Goal: Communication & Community: Answer question/provide support

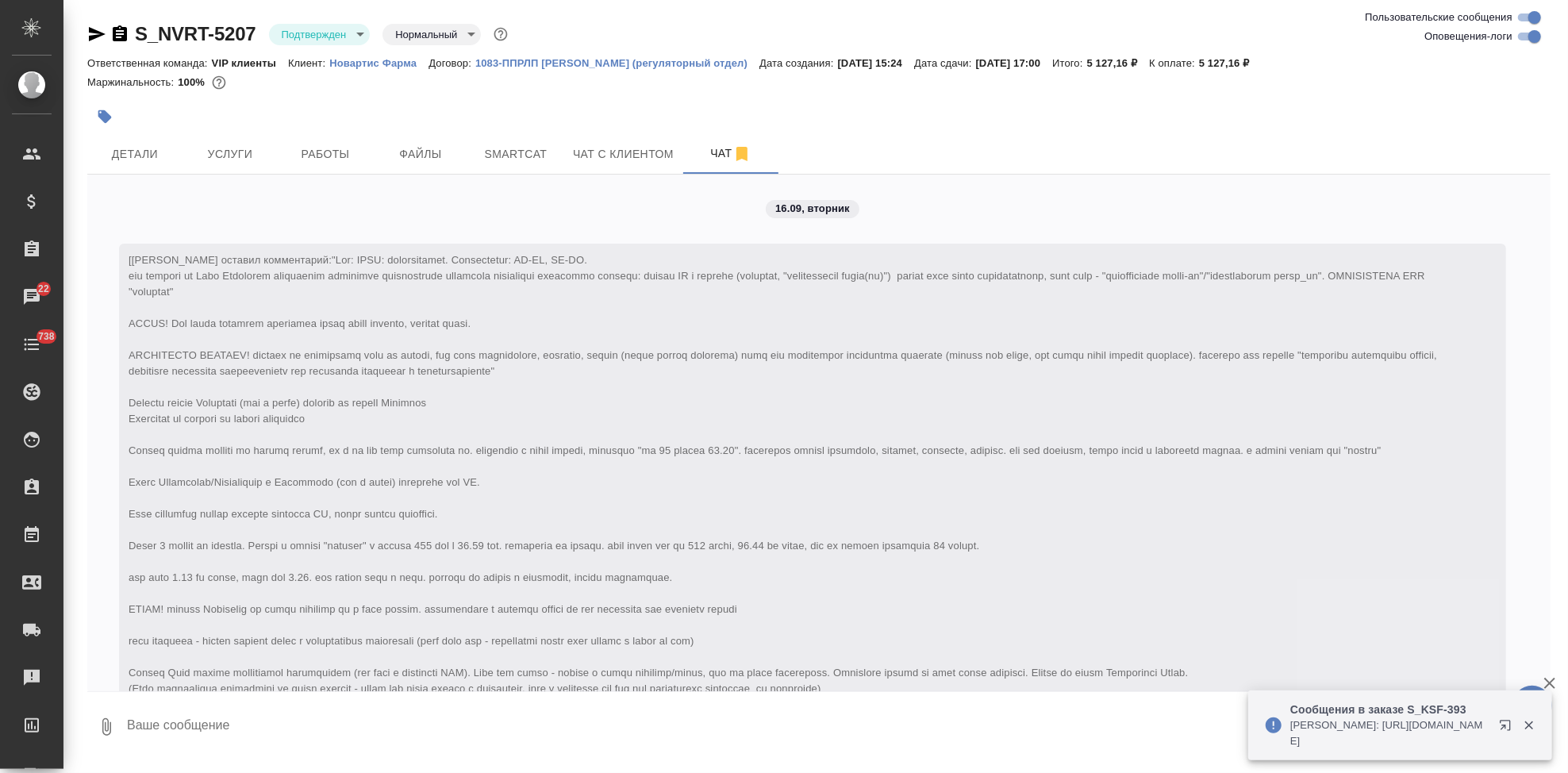
scroll to position [3979, 0]
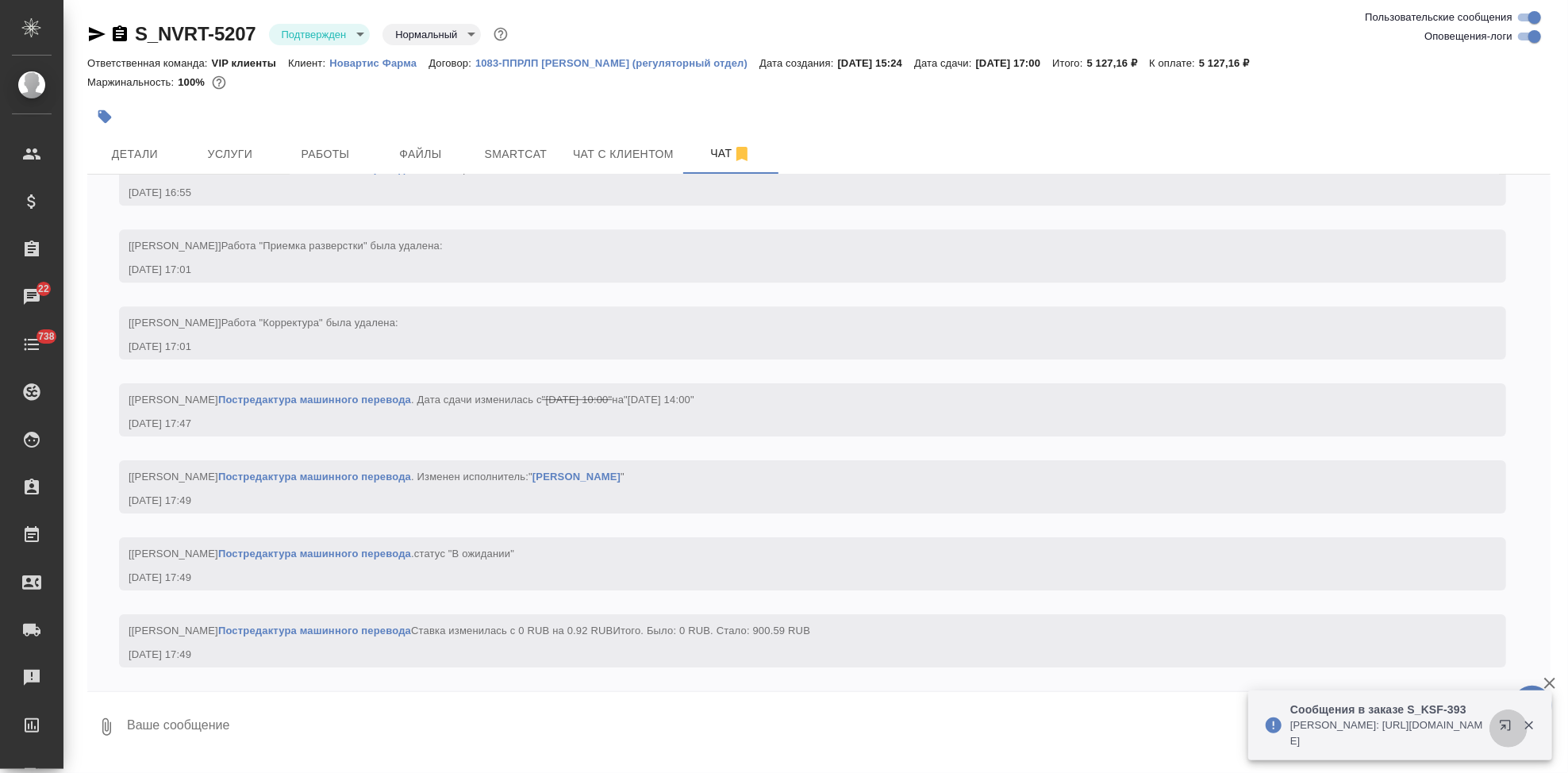
click at [1504, 728] on icon "button" at bounding box center [1505, 724] width 11 height 11
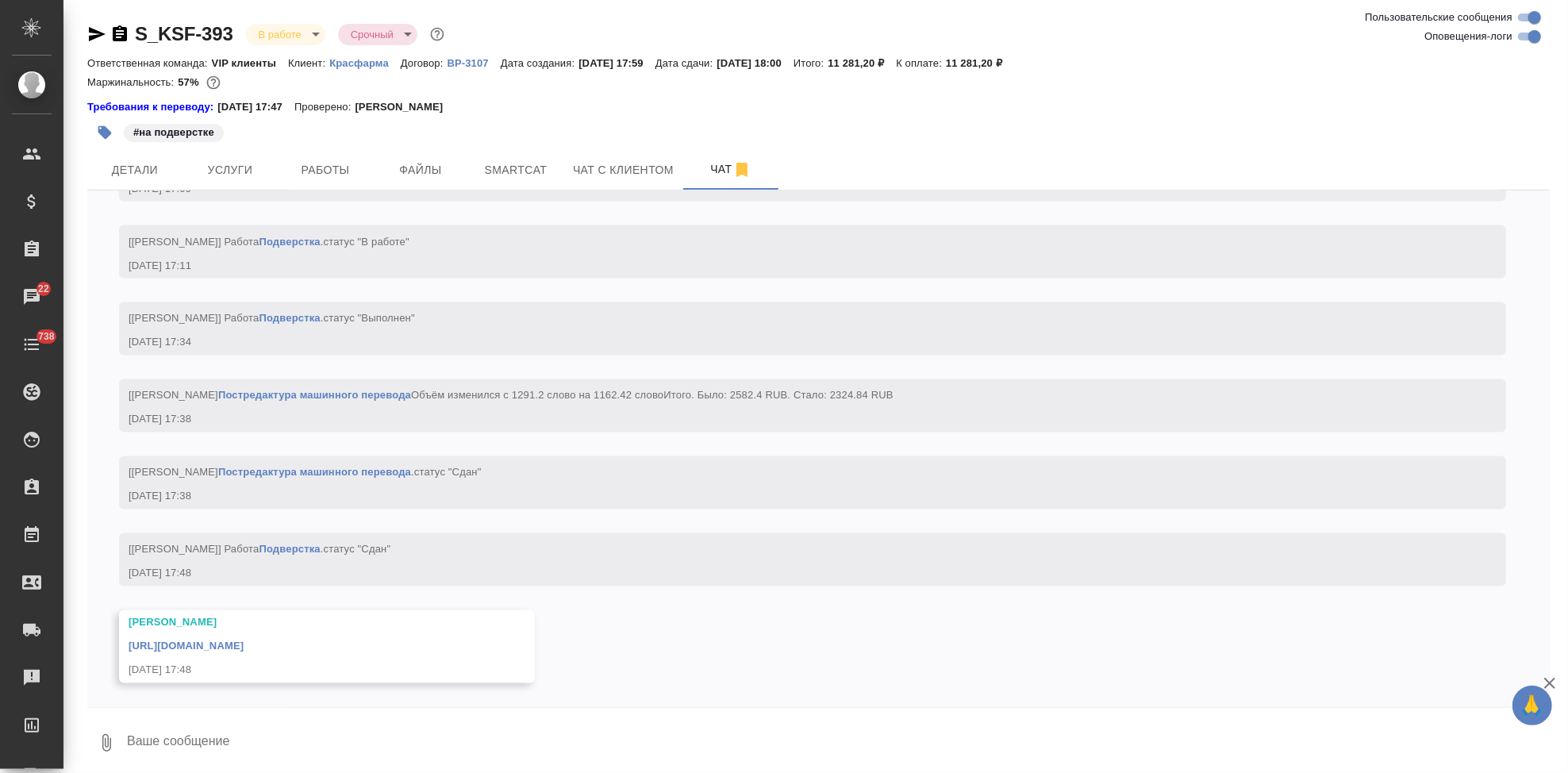
scroll to position [11899, 0]
click at [244, 646] on link "https://drive.awatera.com/apps/files/files?dir=/Shares/%D0%9A%D1%80%D0%B0%D1%81…" at bounding box center [186, 646] width 115 height 12
click at [303, 728] on textarea at bounding box center [837, 742] width 1425 height 54
type textarea "сдано"
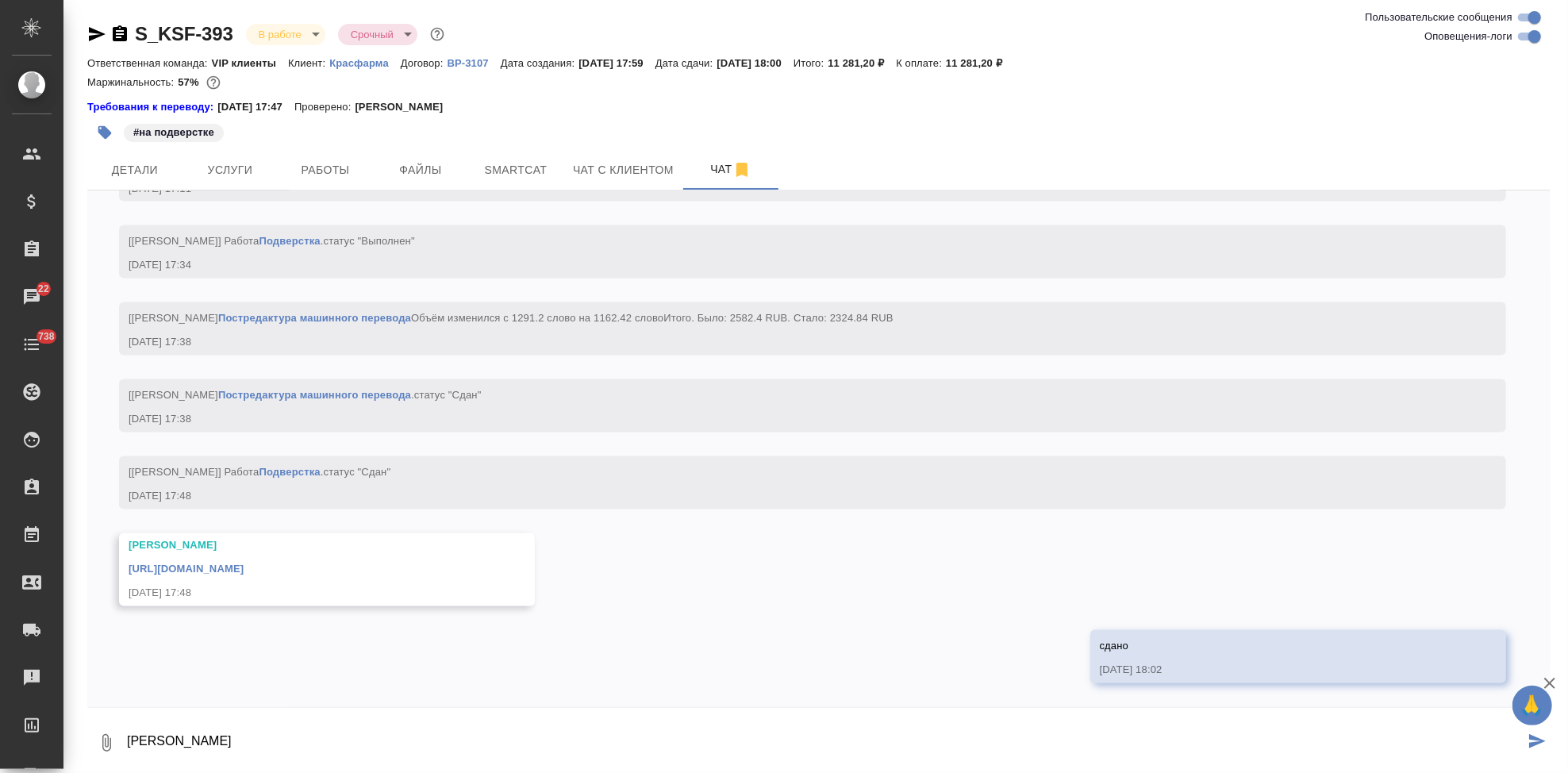
scroll to position [11977, 0]
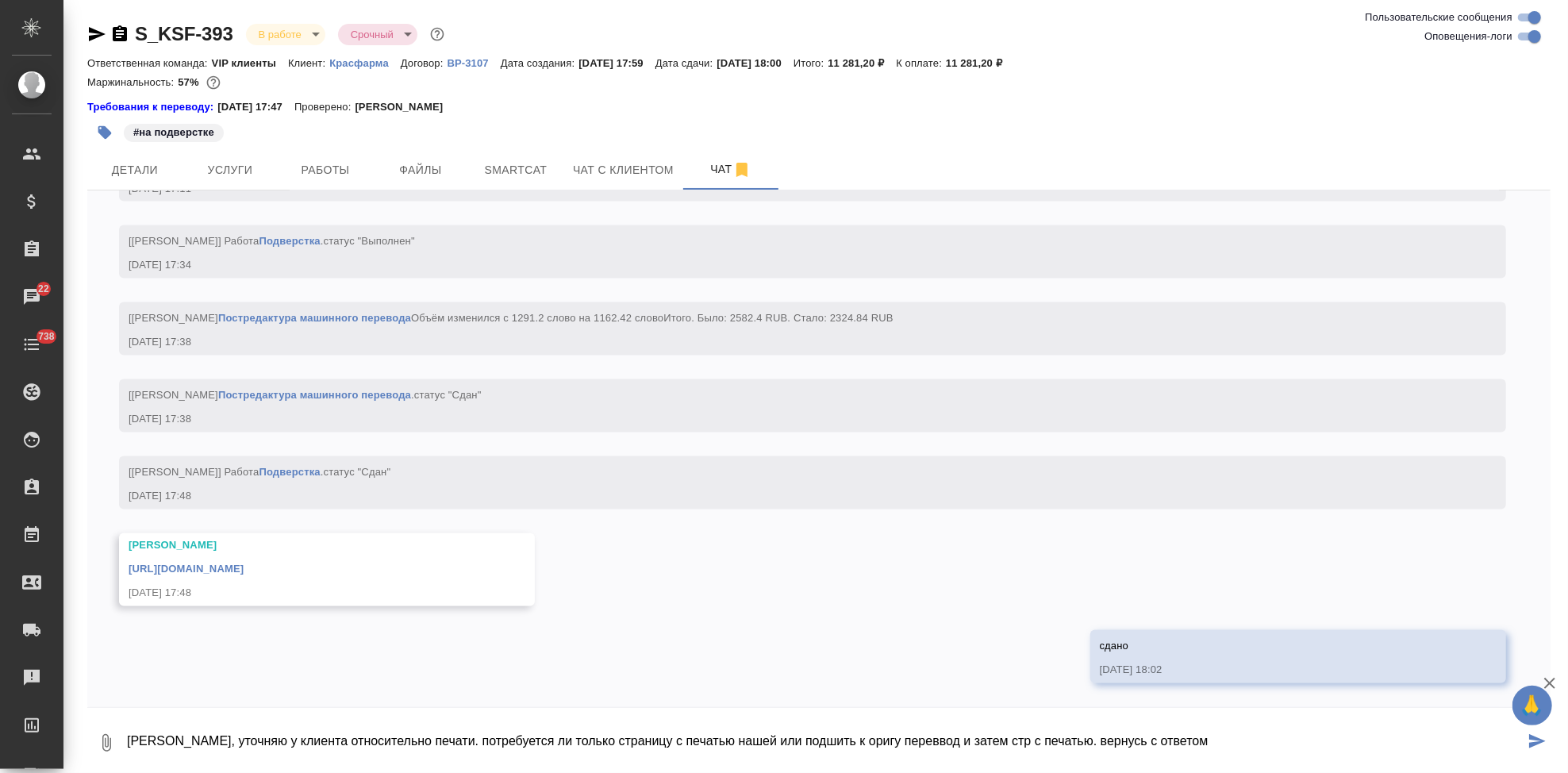
type textarea "Валя, уточняю у клиента относительно печати. потребуется ли только страницу с п…"
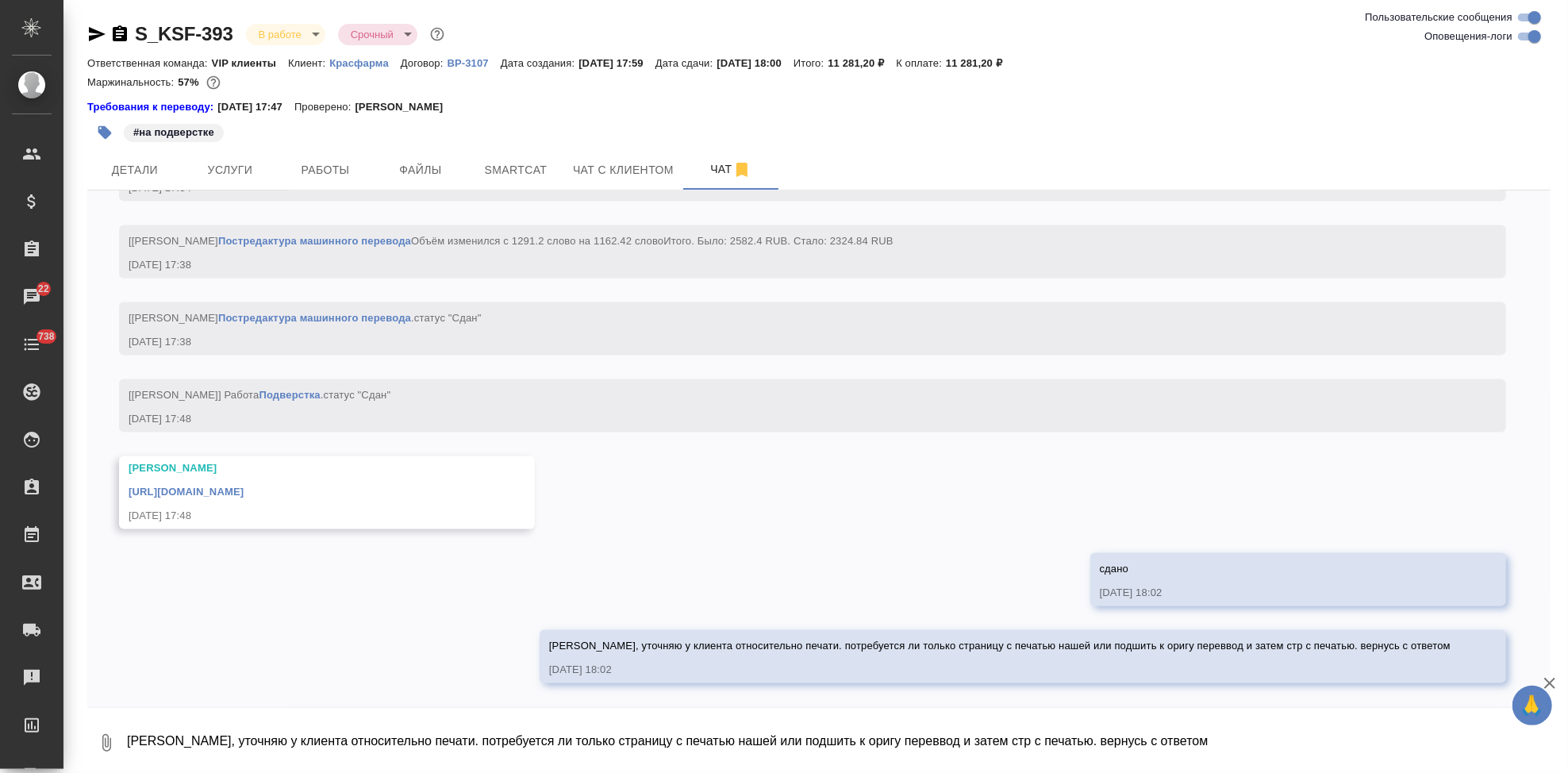
scroll to position [12054, 0]
click at [379, 729] on textarea "Валя, уточняю у клиента относительно печати. потребуется ли только страницу с п…" at bounding box center [837, 742] width 1425 height 54
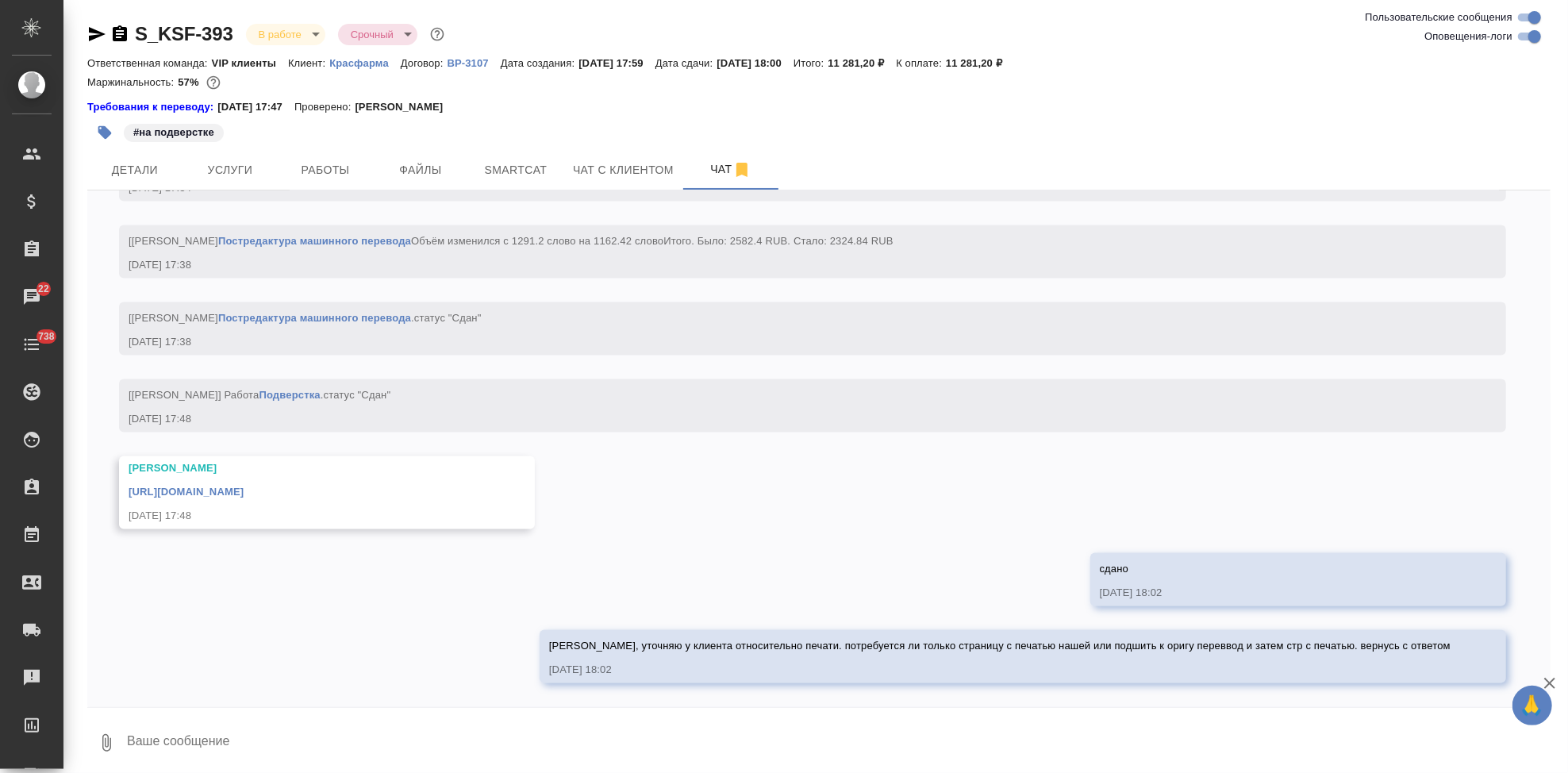
type textarea """
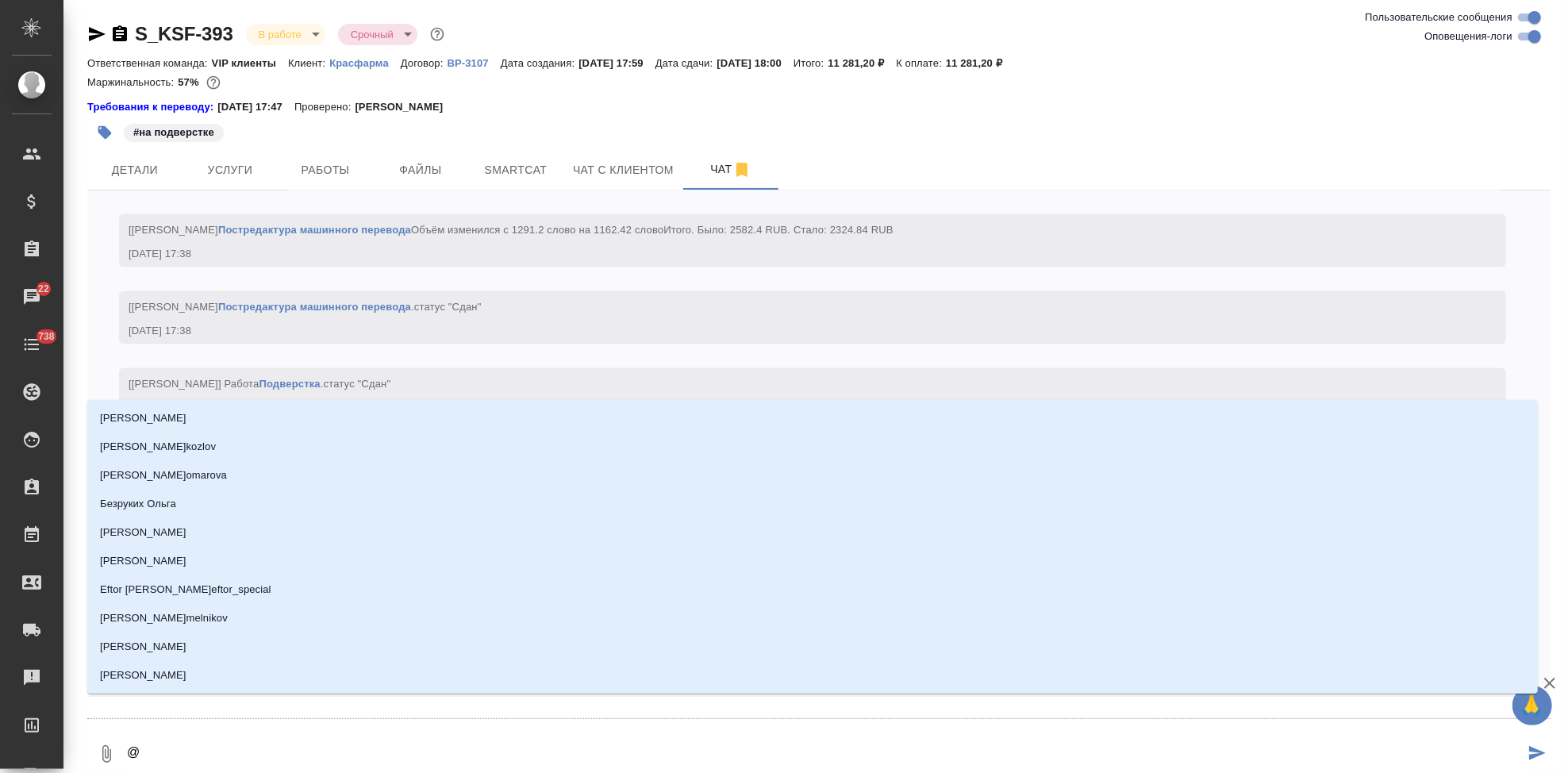
type textarea "@г"
type input "г"
type textarea "@гр"
type input "гр"
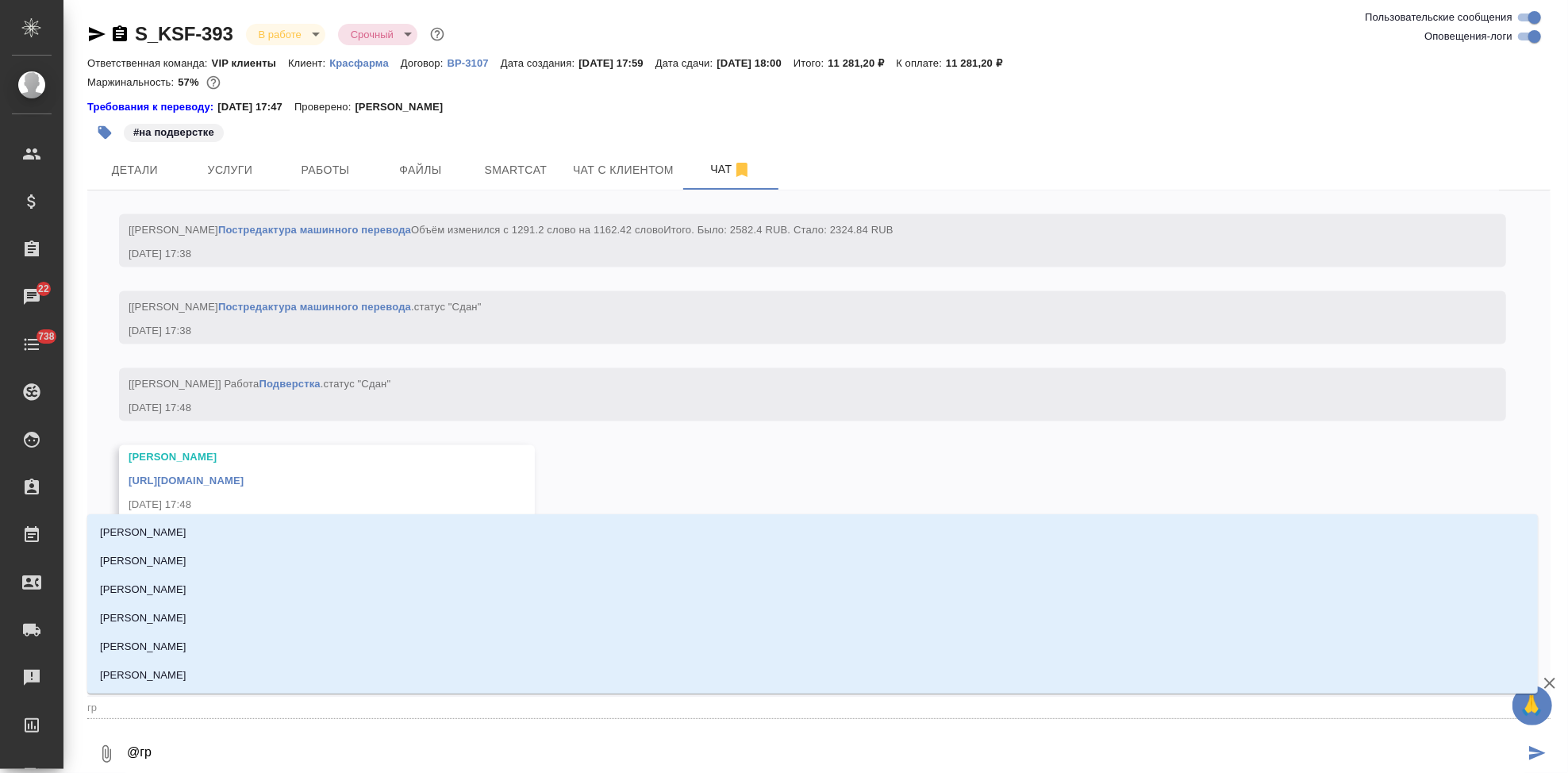
type textarea "@г"
type input "г"
type textarea "@го"
type input "го"
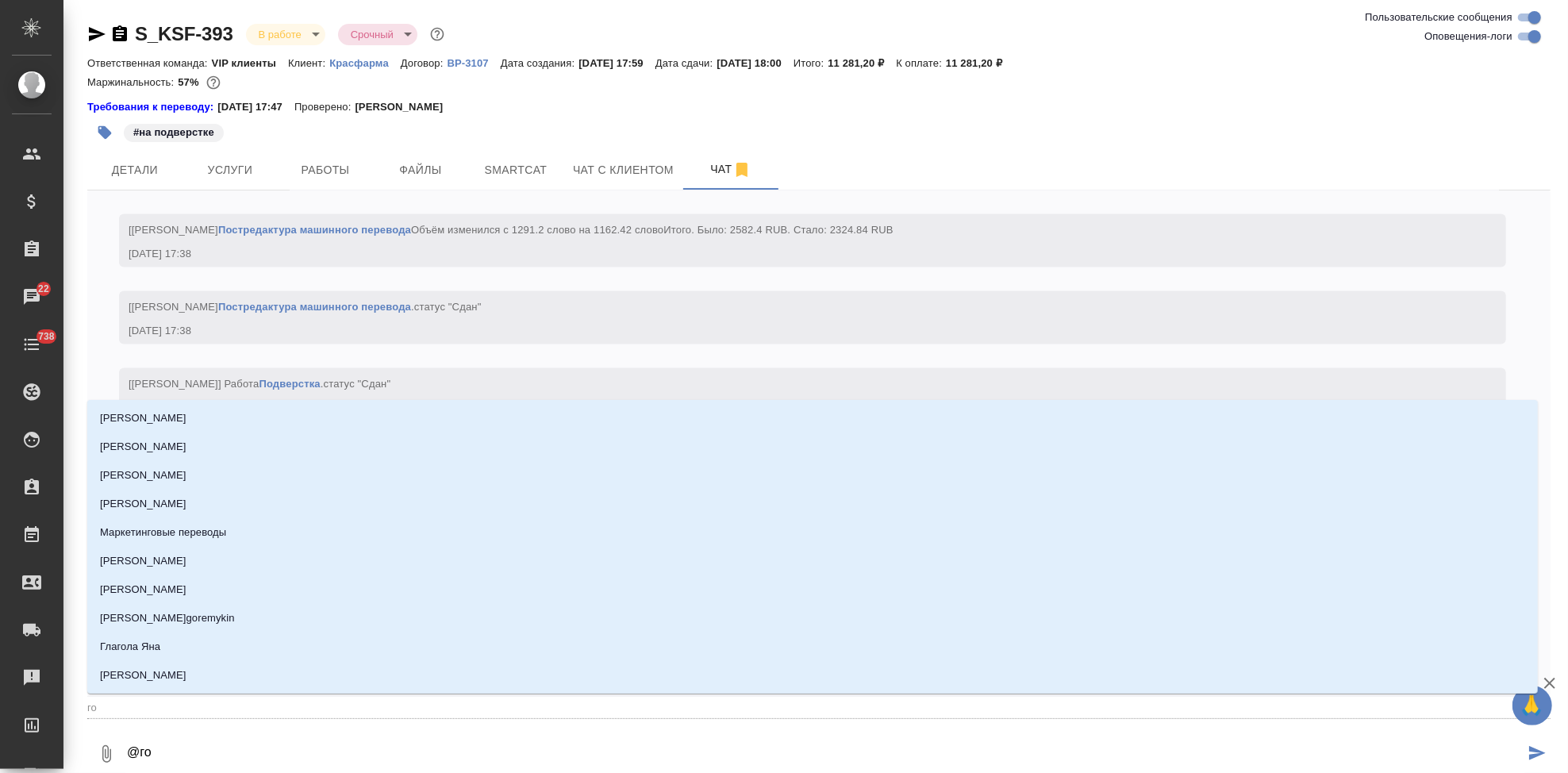
type textarea "@гор"
type input "гор"
type textarea "@горш"
type input "горш"
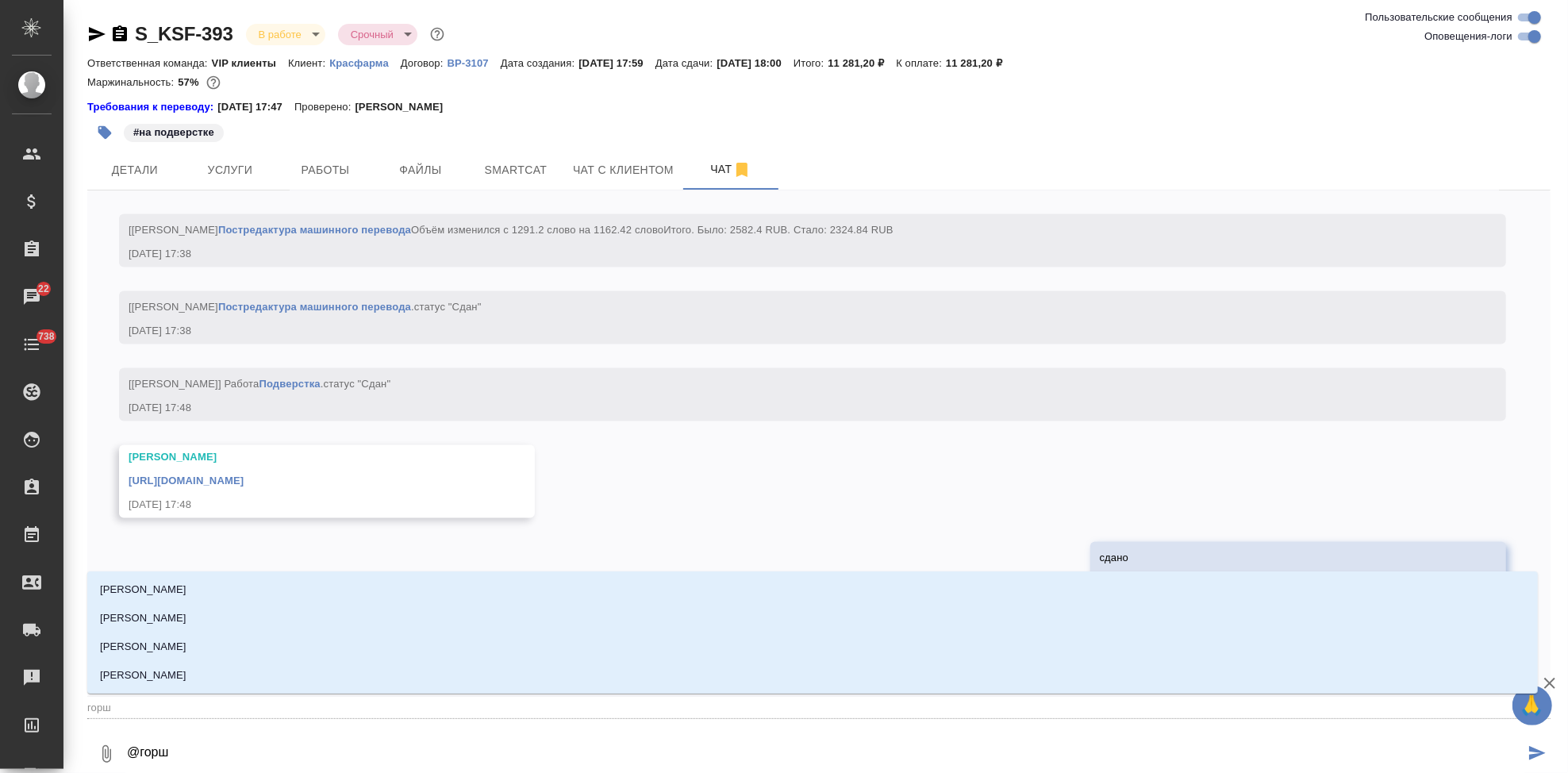
type textarea "@горшк"
type input "горшк"
type textarea "@горшко"
type input "горшко"
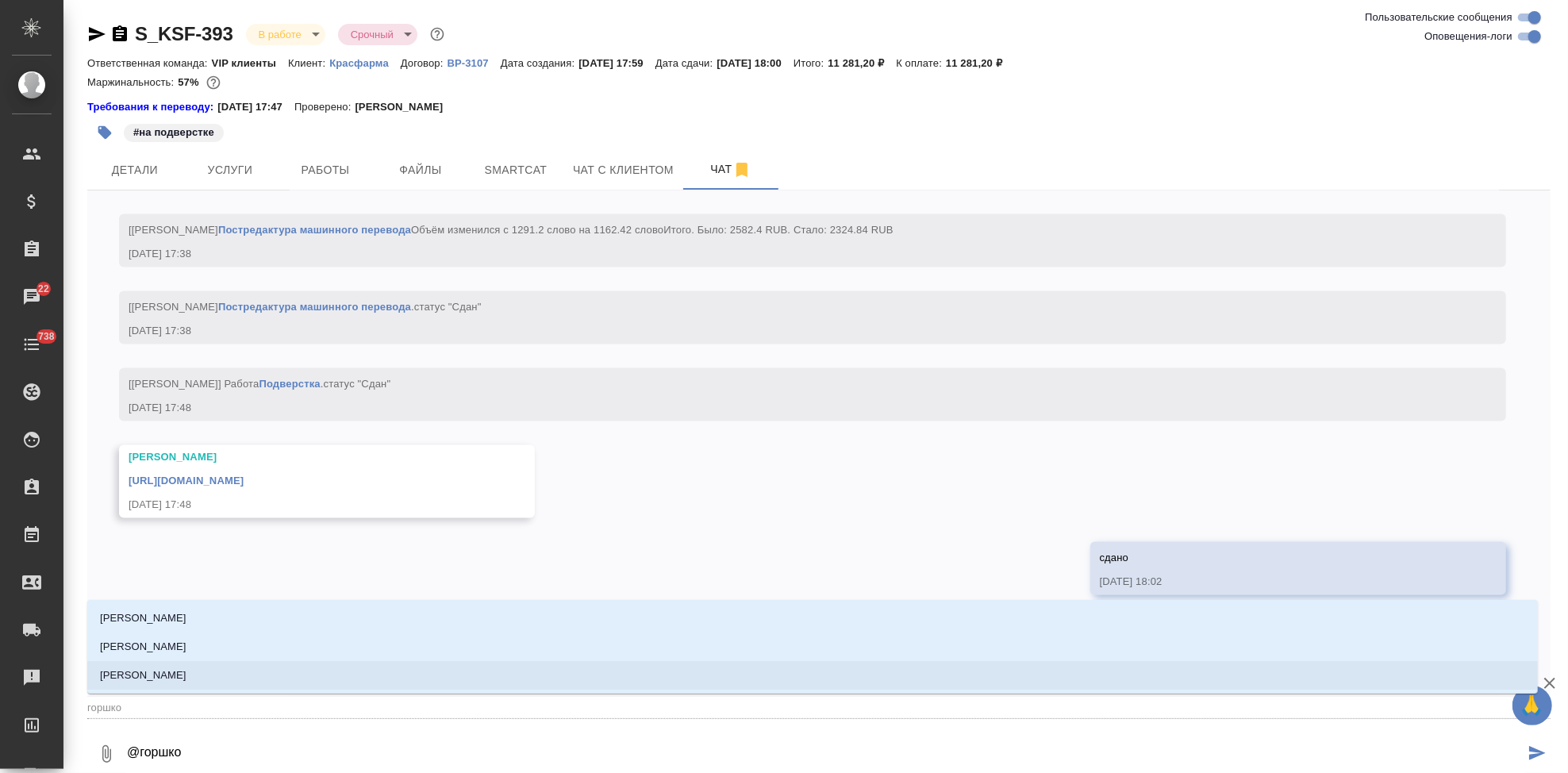
click at [233, 680] on li "Горшкова Валентина" at bounding box center [812, 675] width 1450 height 28
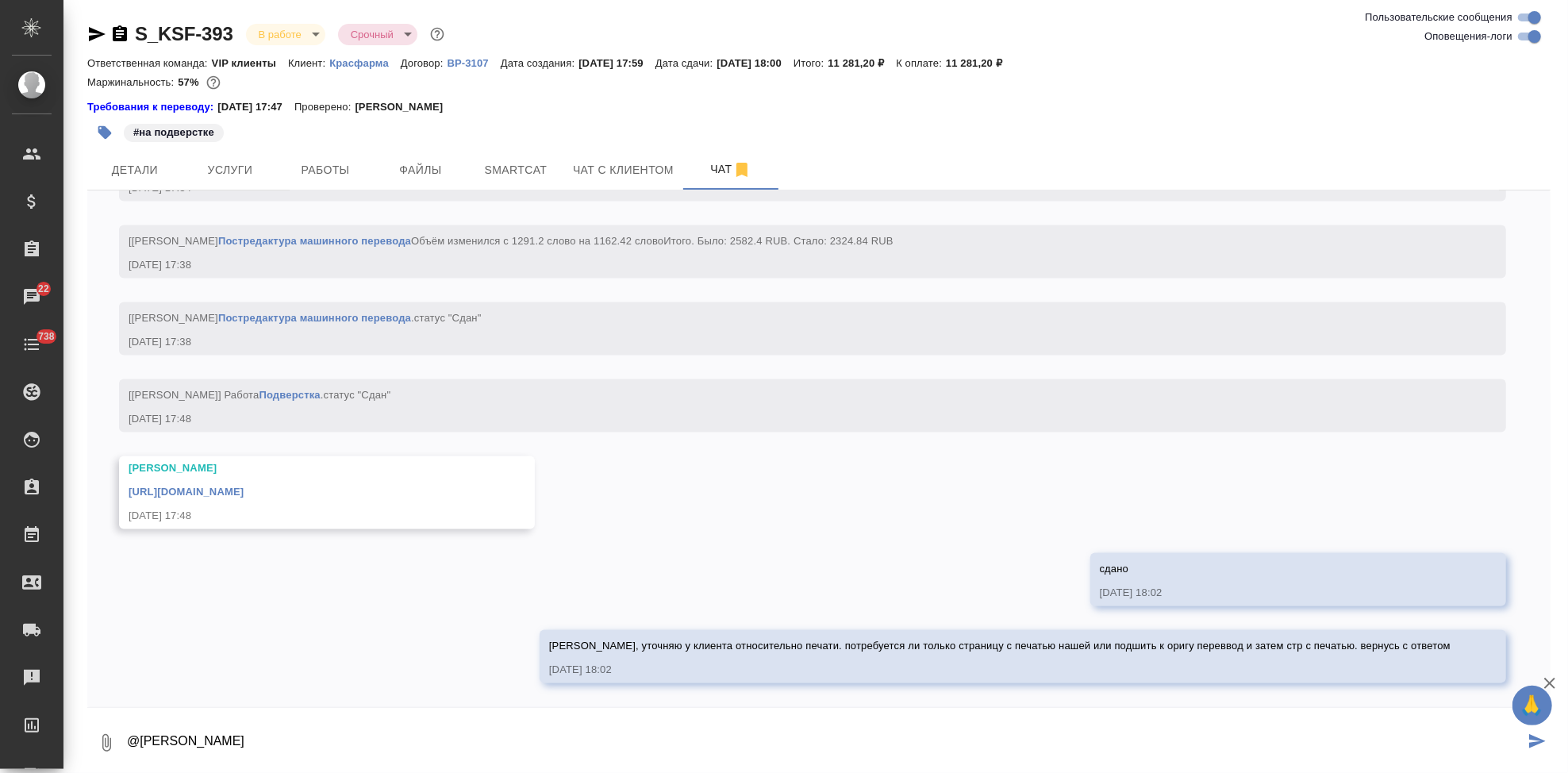
paste textarea "нужно подшить ваше заверение к каждому из переводов и обязательно приложить дип…"
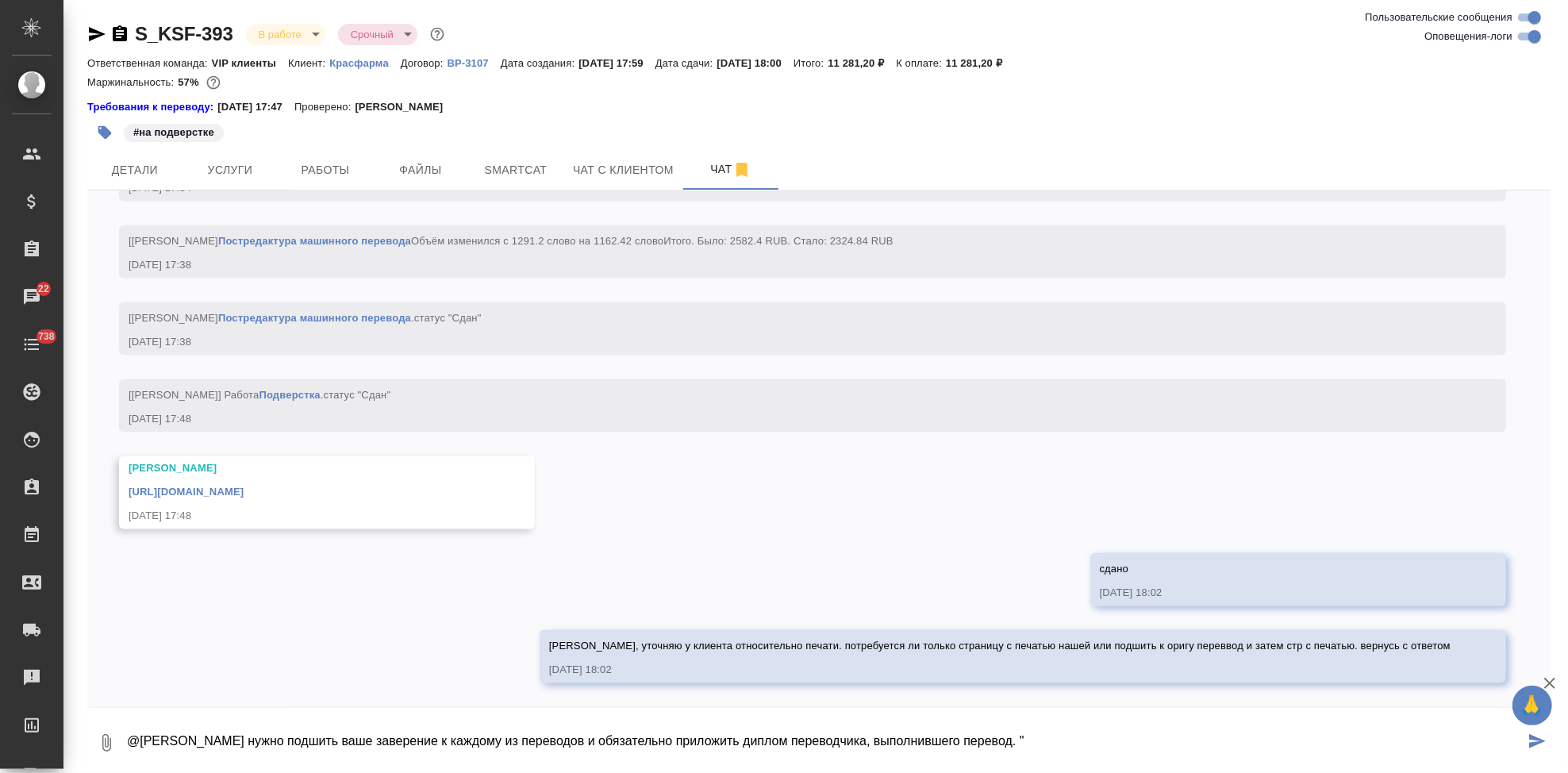
click at [270, 743] on textarea "@Горшкова Валентина нужно подшить ваше заверение к каждому из переводов и обяза…" at bounding box center [824, 742] width 1399 height 54
click at [261, 740] on textarea "@Горшкова Валентина "нужно подшить ваше заверение к каждому из переводов и обяз…" at bounding box center [824, 742] width 1399 height 54
type textarea "@Горшкова Валентина ответ клиента "нужно подшить ваше заверение к каждому из пе…"
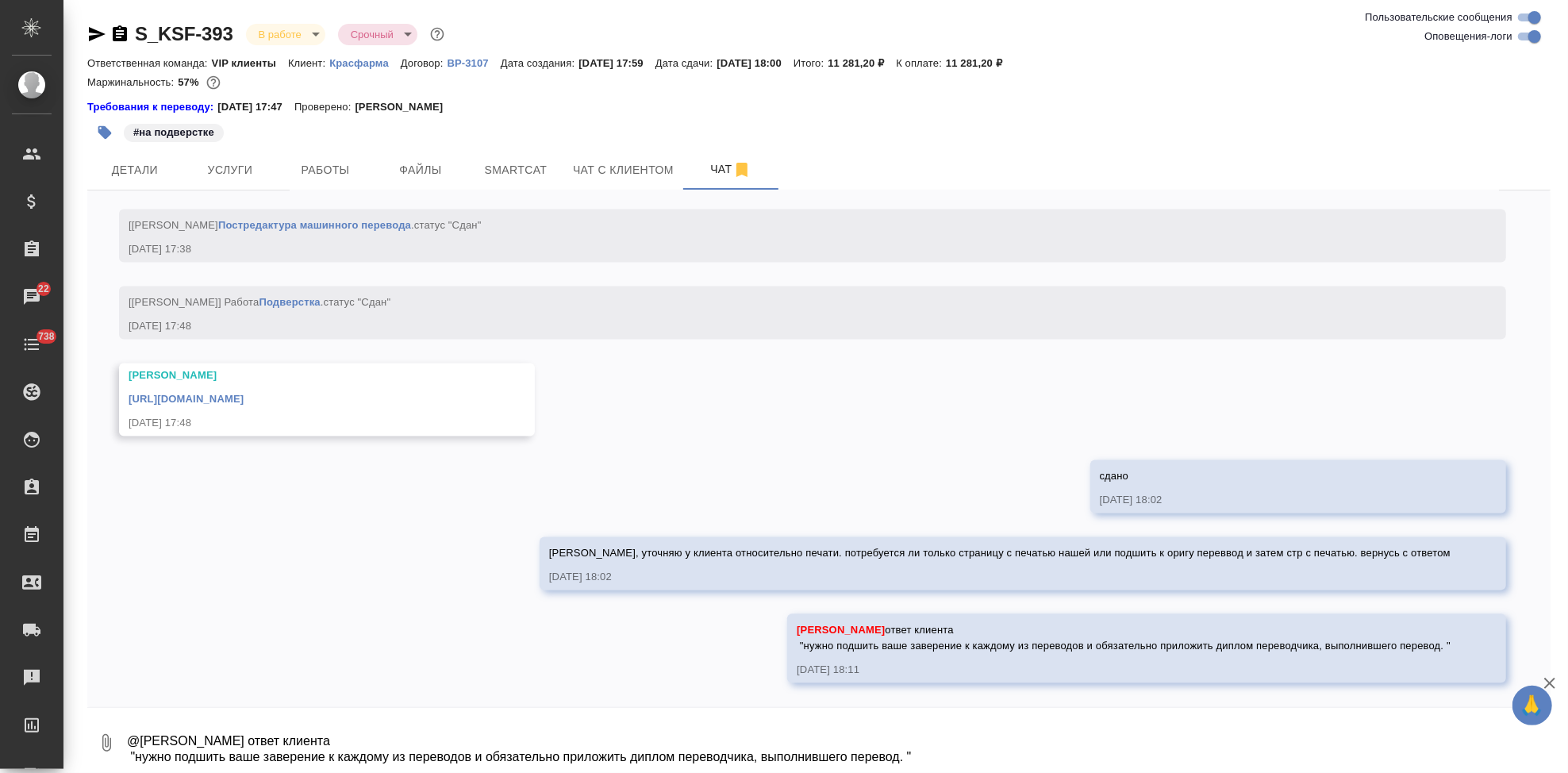
scroll to position [12146, 0]
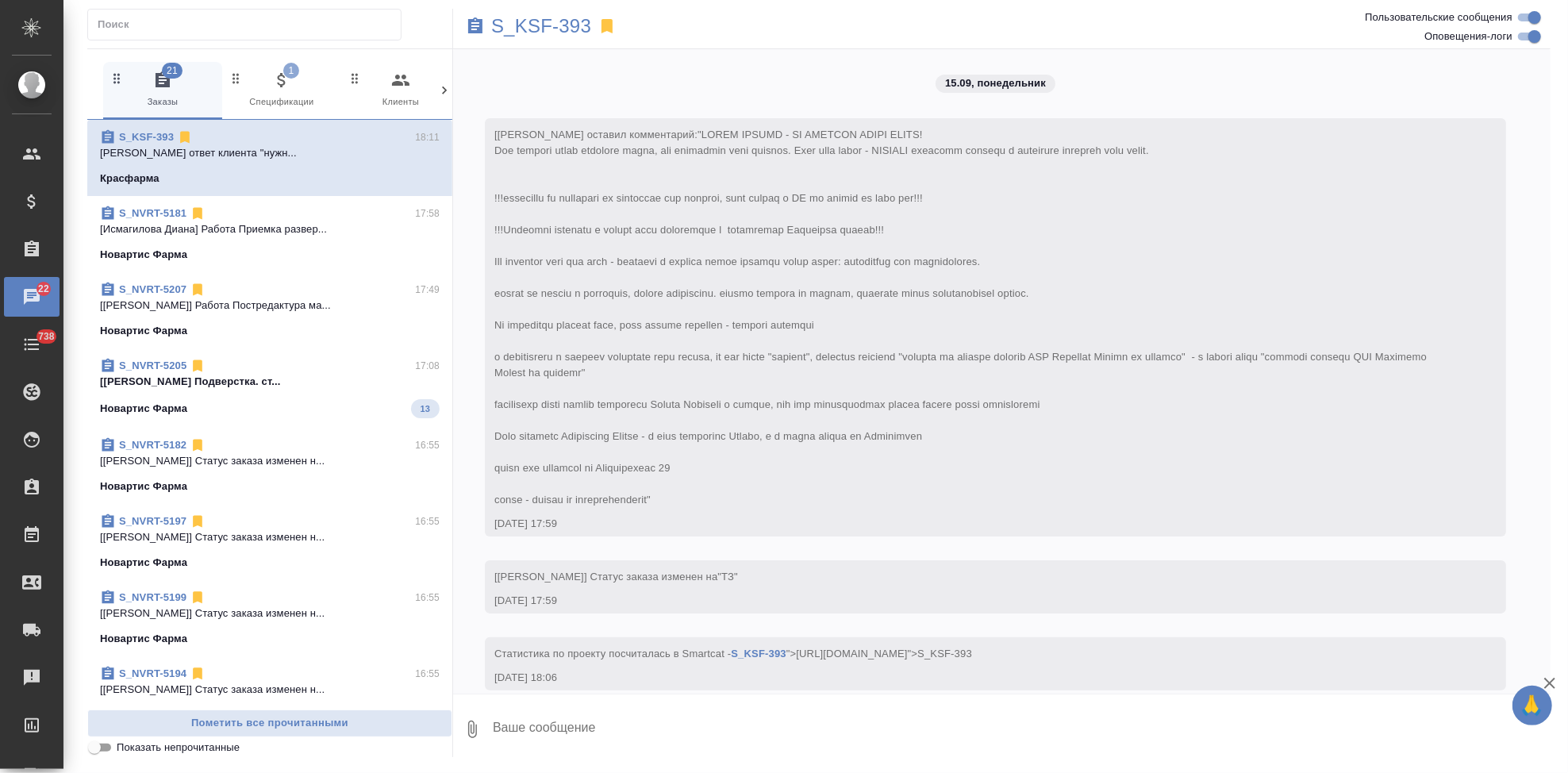
scroll to position [12208, 0]
